Goal: Transaction & Acquisition: Subscribe to service/newsletter

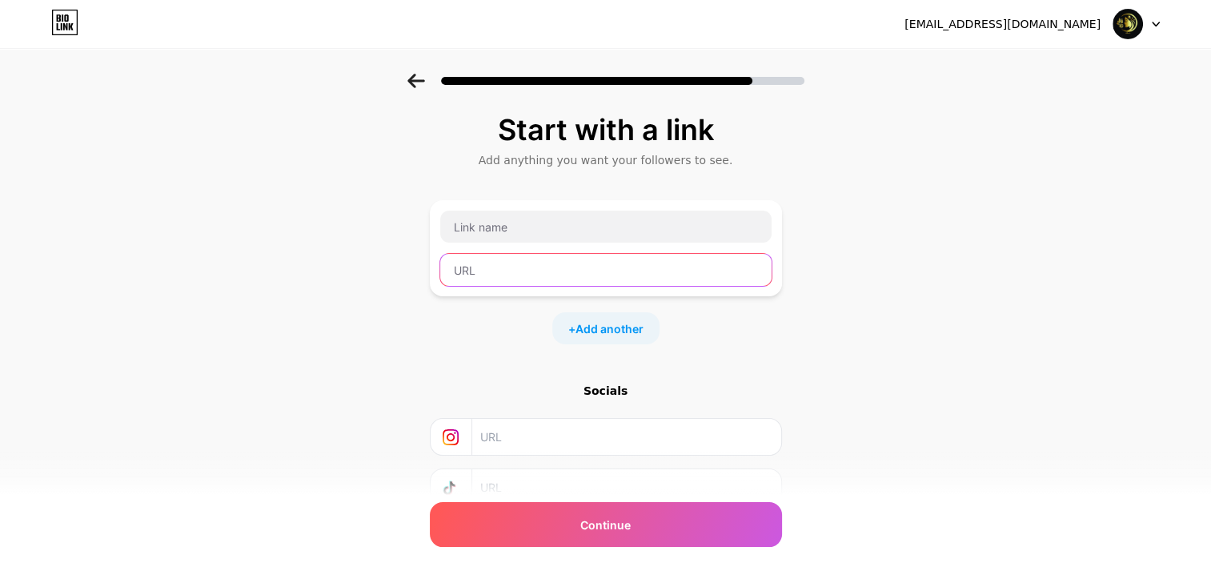
click at [514, 263] on input "text" at bounding box center [605, 270] width 331 height 32
paste input "[URL][DOMAIN_NAME]"
type input "[URL][DOMAIN_NAME]"
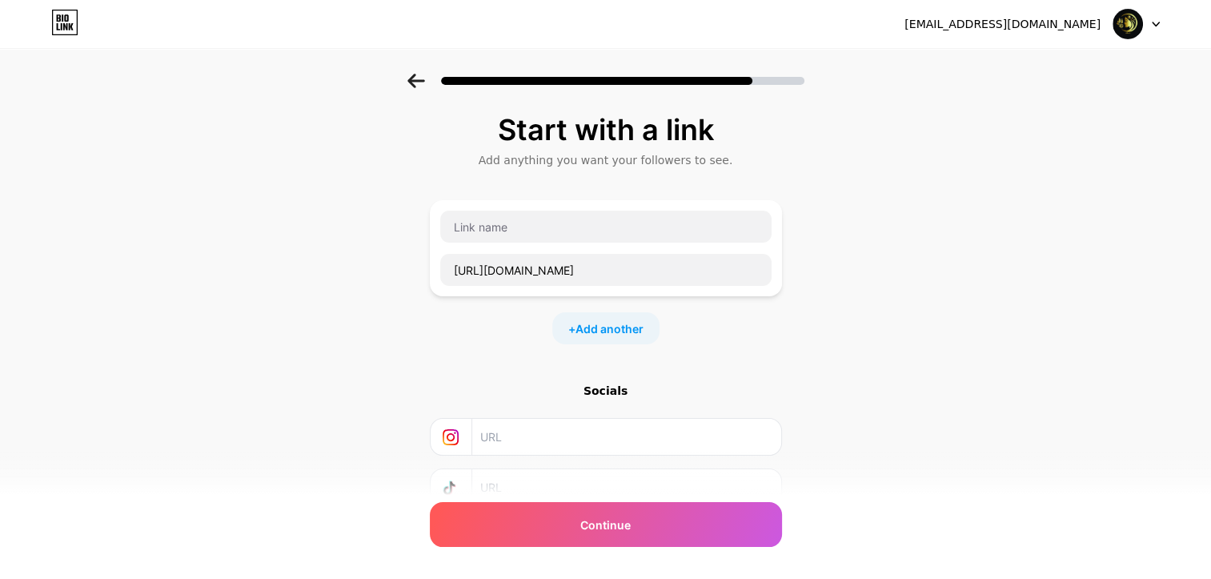
click at [532, 386] on div "Socials" at bounding box center [606, 391] width 352 height 16
click at [487, 219] on input "text" at bounding box center [605, 227] width 331 height 32
type input "γ"
type input "glow hair"
click at [688, 398] on div "Socials" at bounding box center [606, 470] width 352 height 174
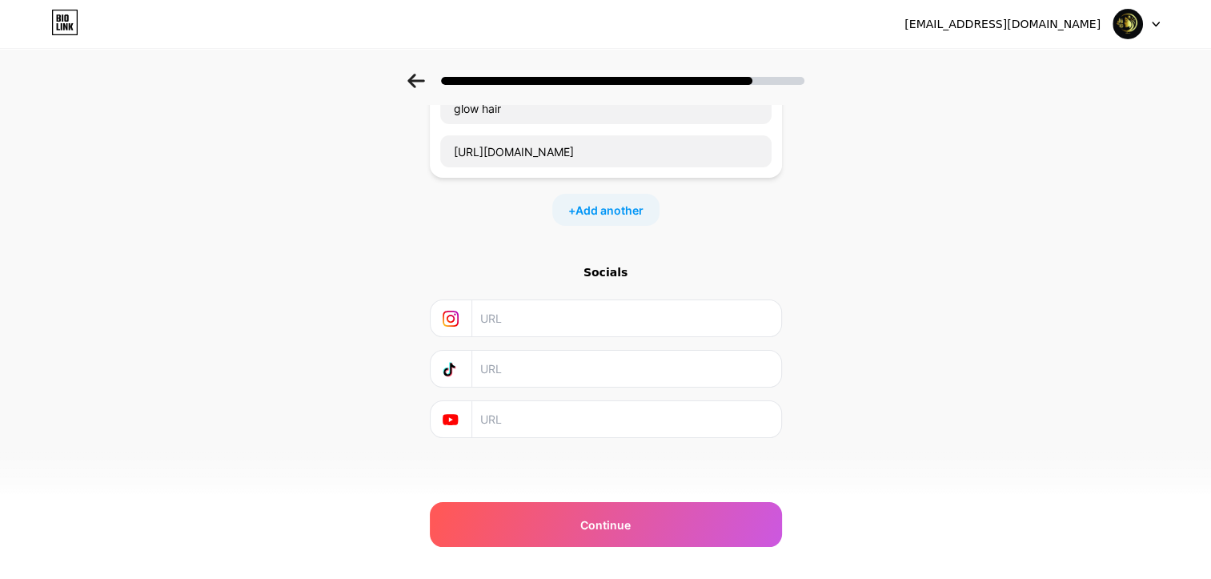
scroll to position [119, 0]
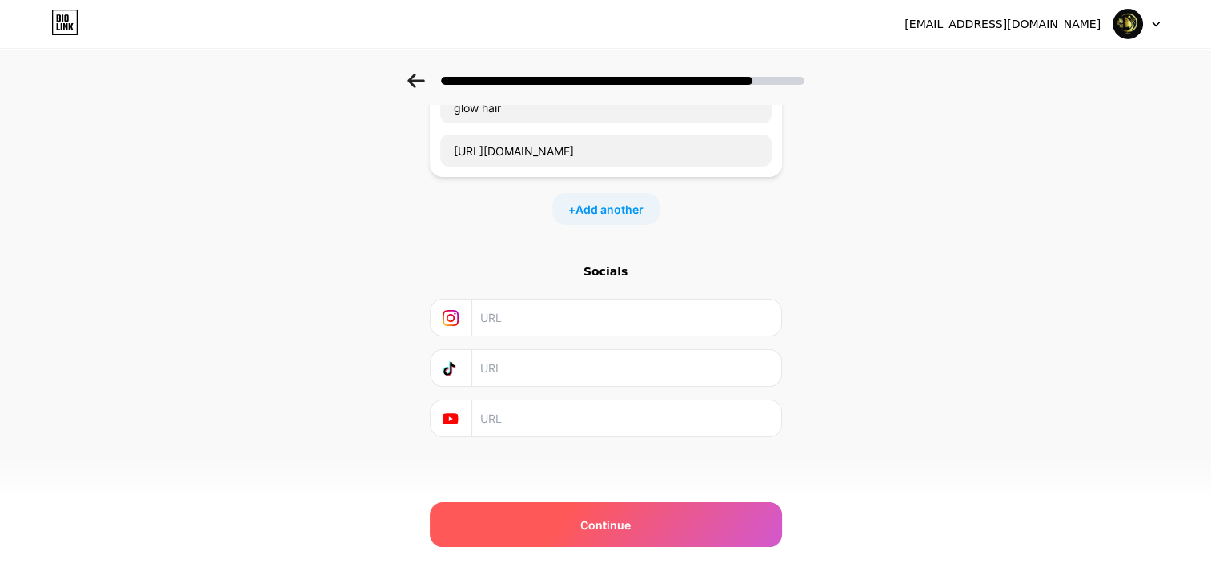
click at [627, 520] on span "Continue" at bounding box center [605, 524] width 50 height 17
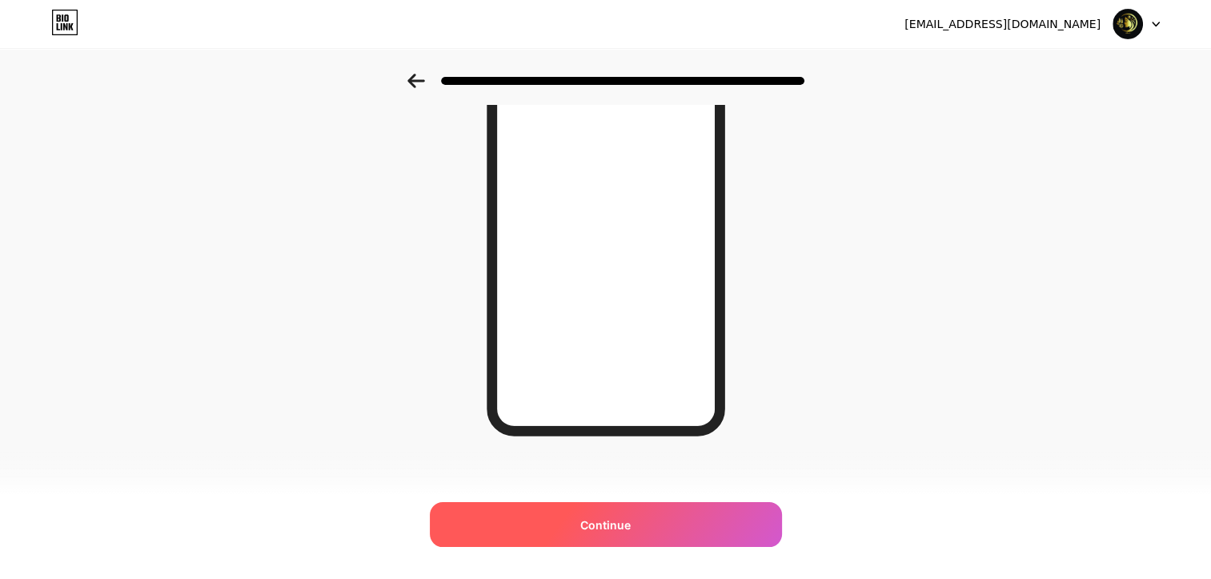
scroll to position [225, 0]
click at [628, 527] on span "Continue" at bounding box center [605, 524] width 50 height 17
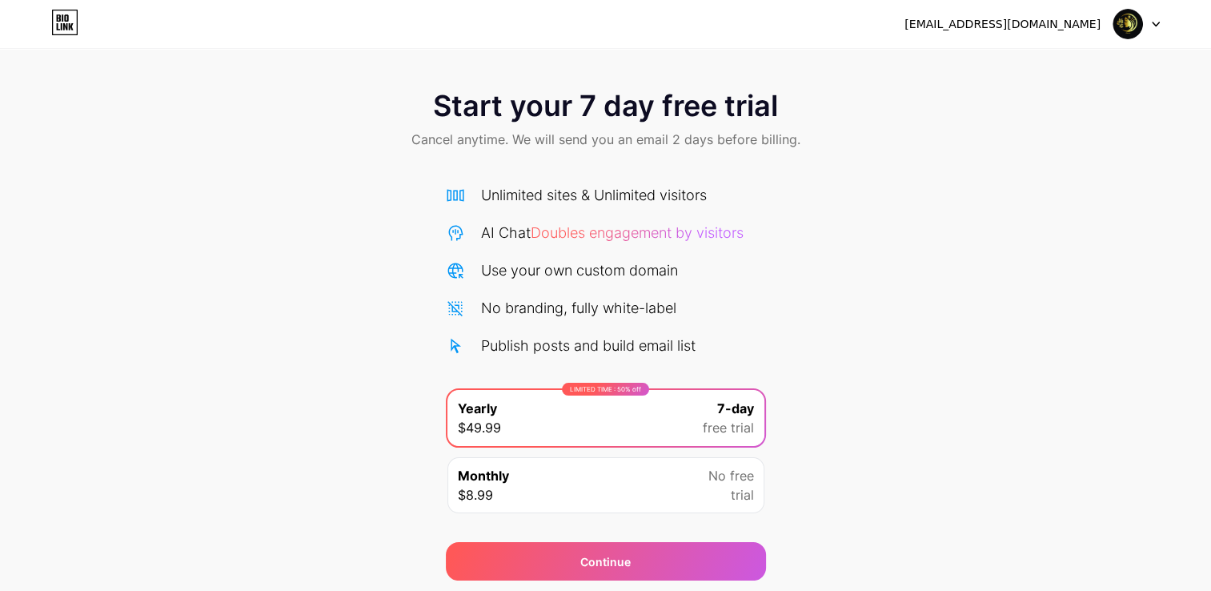
scroll to position [52, 0]
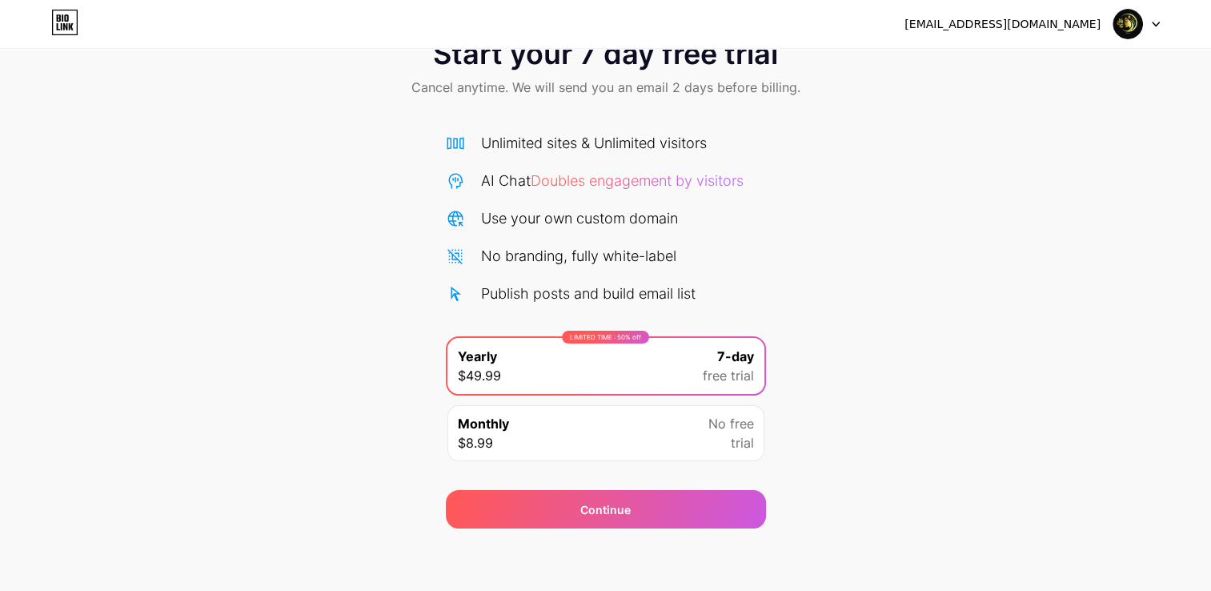
click at [523, 421] on div "Monthly $8.99 No free trial" at bounding box center [605, 433] width 317 height 56
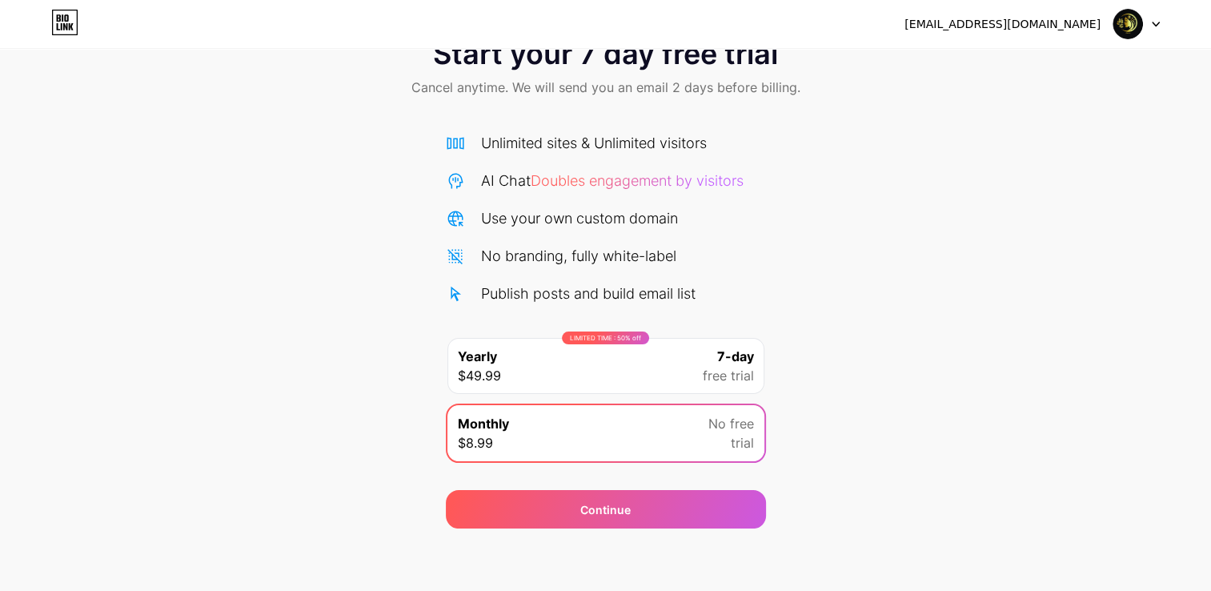
click at [752, 419] on span "No free" at bounding box center [731, 423] width 46 height 19
click at [632, 368] on div "LIMITED TIME : 50% off Yearly $49.99 7-day free trial" at bounding box center [605, 366] width 317 height 56
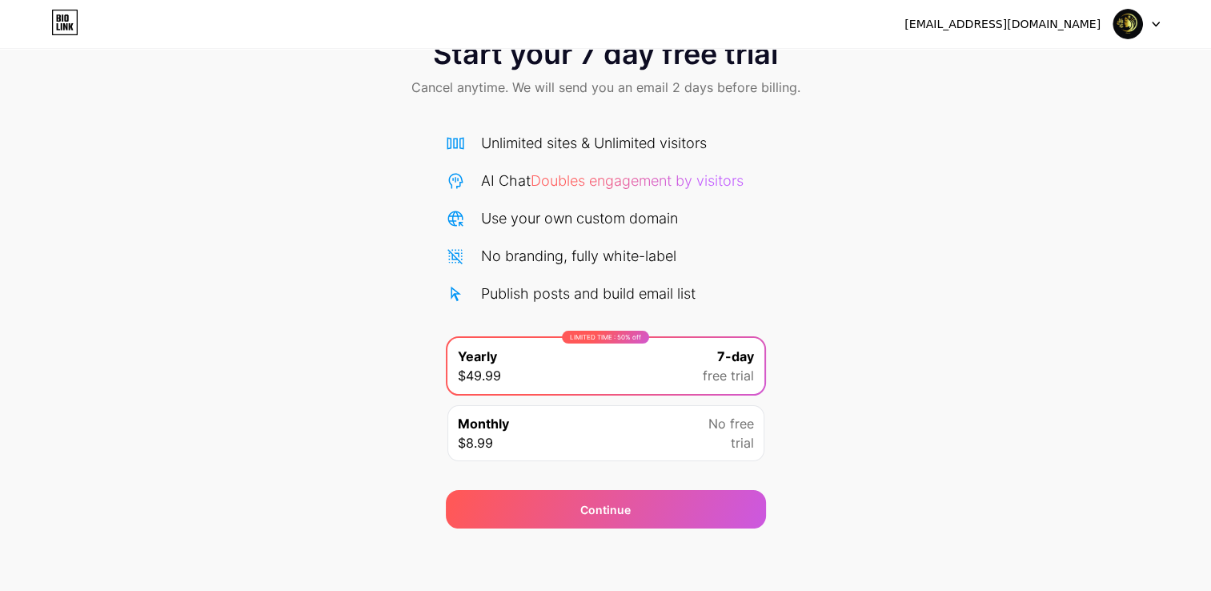
scroll to position [0, 0]
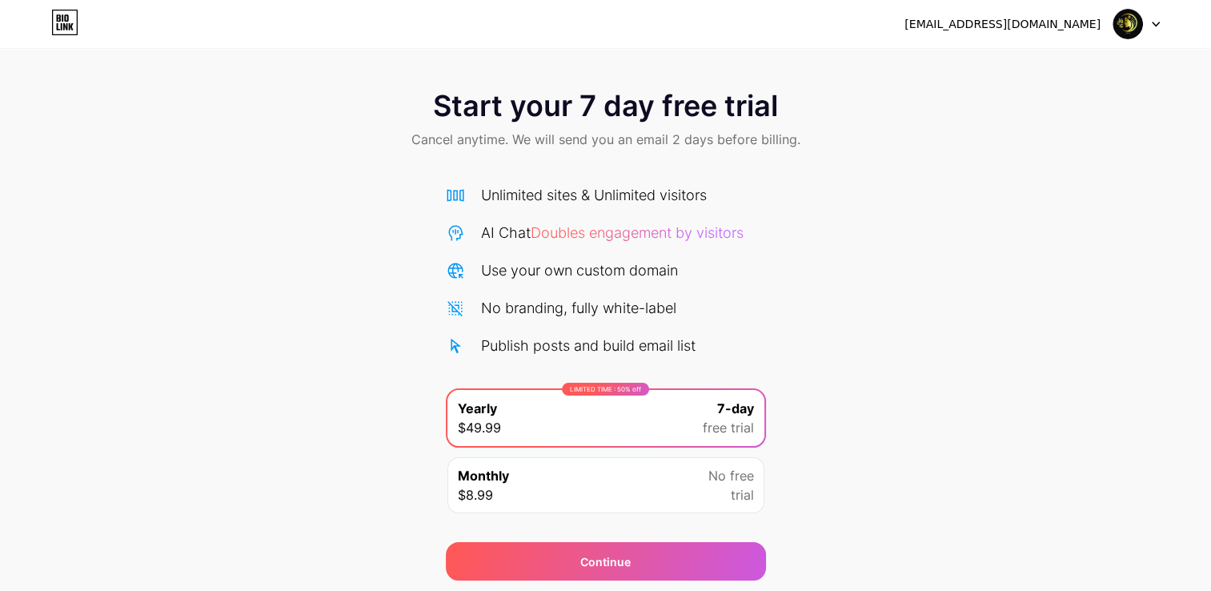
click at [817, 155] on div "Start your 7 day free trial Cancel anytime. We will send you an email 2 days be…" at bounding box center [605, 121] width 1211 height 94
